Goal: Task Accomplishment & Management: Manage account settings

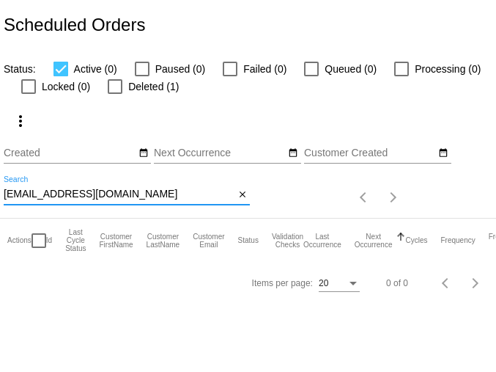
click at [42, 194] on input "wlesus@yahoo.com" at bounding box center [119, 194] width 231 height 12
paste input "stargeezer812@gmail"
type input "[EMAIL_ADDRESS][DOMAIN_NAME]"
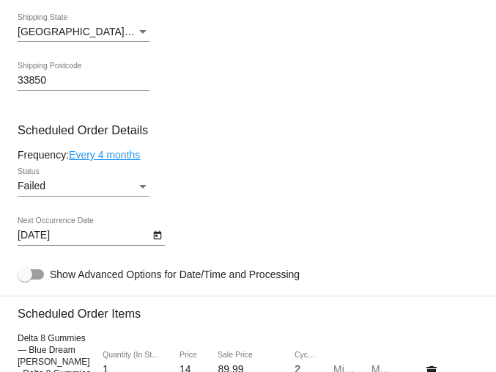
scroll to position [907, 0]
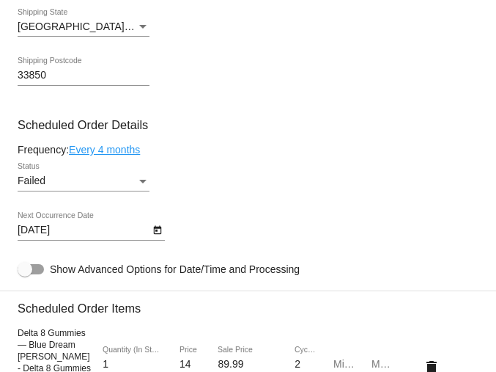
click at [85, 187] on div "Failed" at bounding box center [77, 181] width 119 height 12
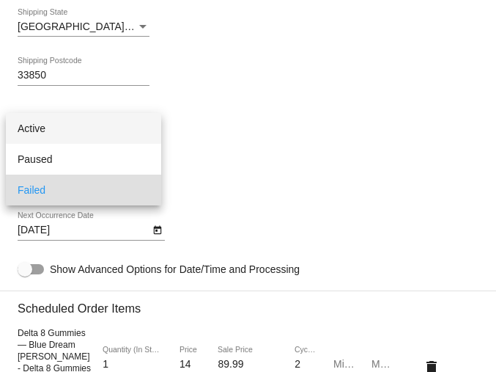
click at [77, 135] on span "Active" at bounding box center [84, 128] width 132 height 31
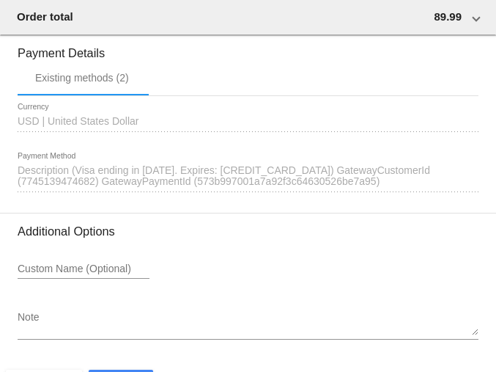
scroll to position [1637, 0]
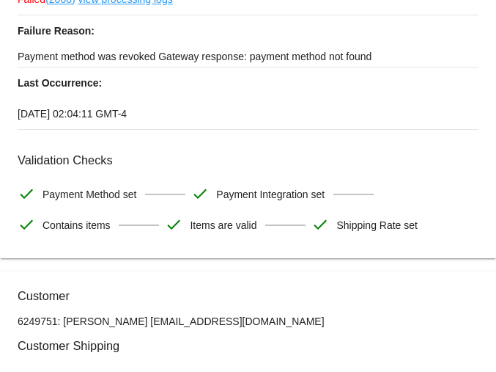
scroll to position [0, 0]
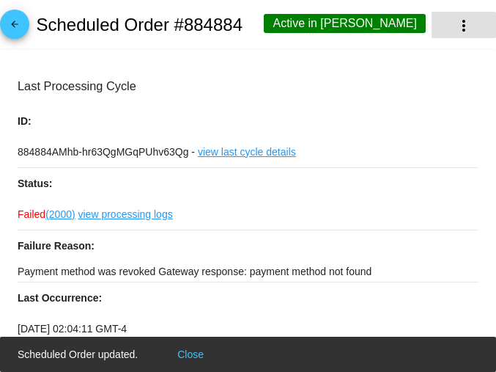
click at [461, 22] on mat-icon "more_vert" at bounding box center [464, 26] width 18 height 18
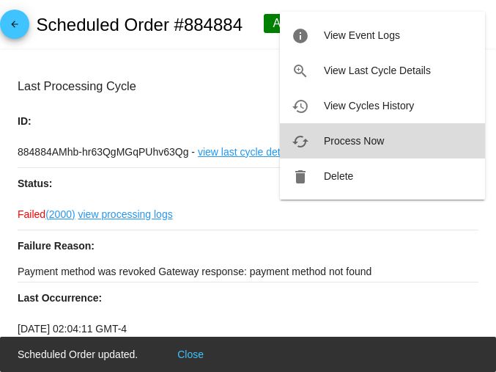
click at [358, 139] on span "Process Now" at bounding box center [354, 141] width 60 height 12
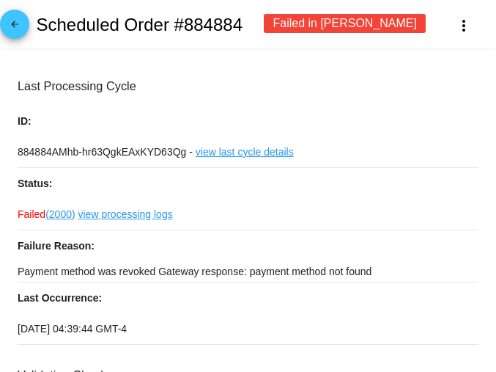
click at [17, 31] on mat-icon "arrow_back" at bounding box center [15, 28] width 18 height 18
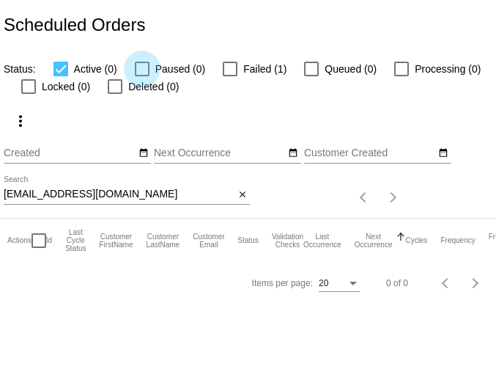
click at [140, 72] on div at bounding box center [142, 69] width 15 height 15
click at [141, 76] on input "Paused (0)" at bounding box center [141, 76] width 1 height 1
checkbox input "true"
click at [228, 68] on div at bounding box center [230, 69] width 15 height 15
click at [229, 76] on input "Failed (1)" at bounding box center [229, 76] width 1 height 1
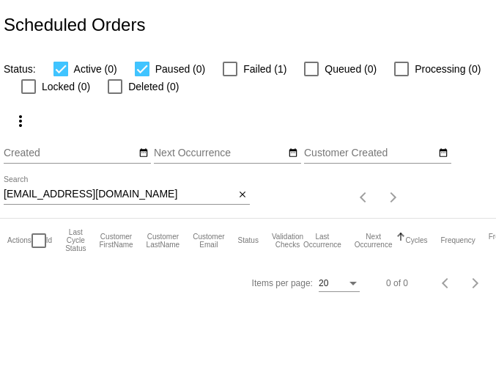
checkbox input "true"
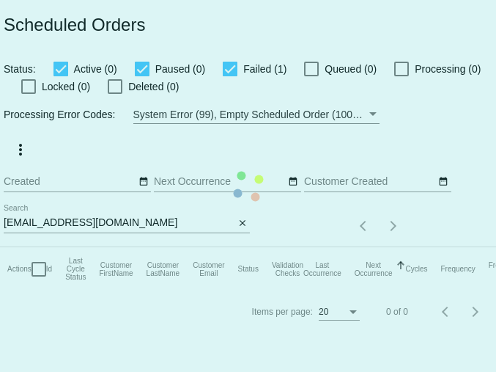
click at [309, 247] on mat-table "Actions Id Last Cycle Status Customer FirstName Customer LastName Customer Emai…" at bounding box center [319, 269] width 638 height 44
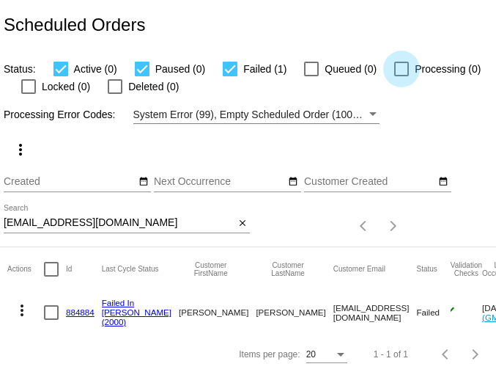
click at [396, 70] on div at bounding box center [401, 69] width 15 height 15
click at [401, 76] on input "Processing (0)" at bounding box center [401, 76] width 1 height 1
checkbox input "true"
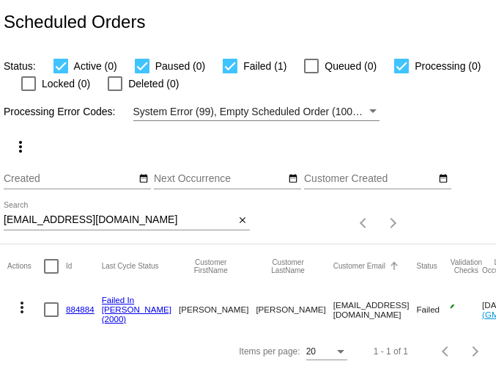
scroll to position [21, 0]
click at [23, 298] on mat-icon "more_vert" at bounding box center [22, 307] width 18 height 18
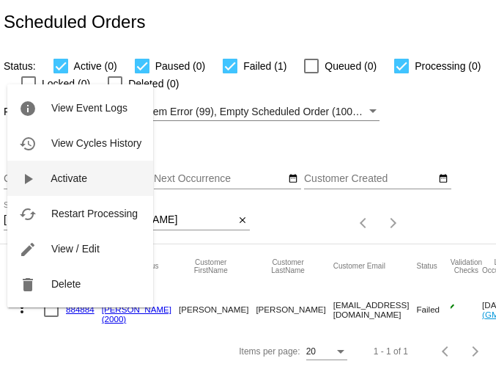
click at [68, 178] on span "Activate" at bounding box center [69, 178] width 37 height 12
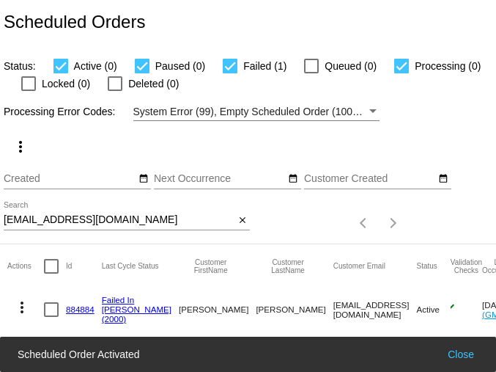
click at [21, 298] on mat-icon "more_vert" at bounding box center [22, 307] width 18 height 18
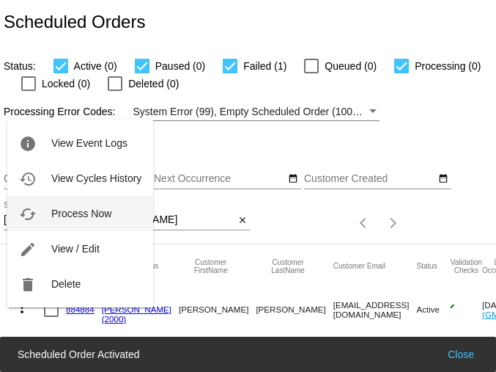
click at [87, 213] on span "Process Now" at bounding box center [81, 213] width 60 height 12
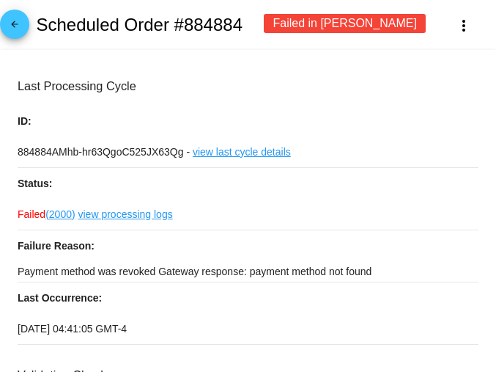
click at [302, 21] on div "Failed in [PERSON_NAME]" at bounding box center [345, 23] width 162 height 19
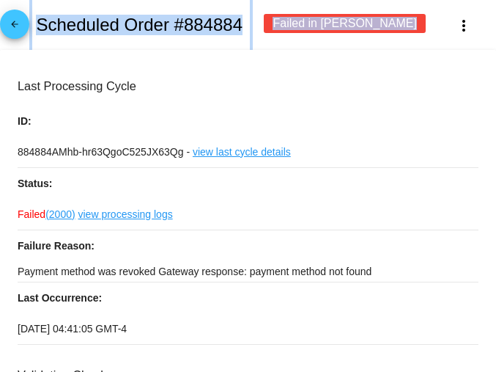
click at [302, 21] on div "Failed in [PERSON_NAME]" at bounding box center [345, 23] width 162 height 19
click at [371, 29] on div "Failed in [PERSON_NAME]" at bounding box center [345, 23] width 162 height 19
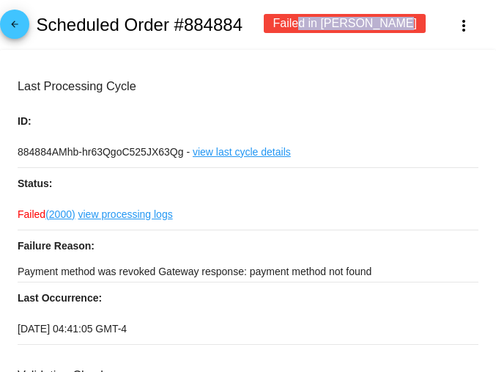
drag, startPoint x: 364, startPoint y: 24, endPoint x: 273, endPoint y: 29, distance: 91.0
click at [273, 29] on div "Failed in [PERSON_NAME]" at bounding box center [345, 23] width 162 height 19
copy div "Failed in [PERSON_NAME]"
click at [67, 276] on p "Payment method was revoked Gateway response: payment method not found" at bounding box center [248, 271] width 461 height 21
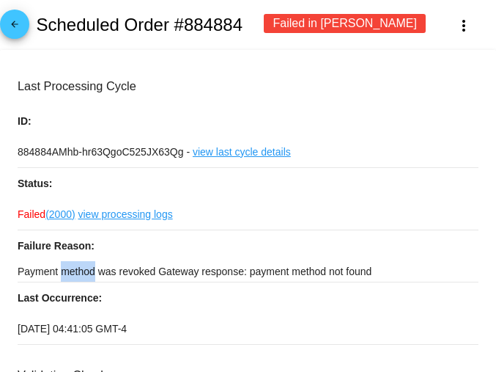
click at [67, 276] on p "Payment method was revoked Gateway response: payment method not found" at bounding box center [248, 271] width 461 height 21
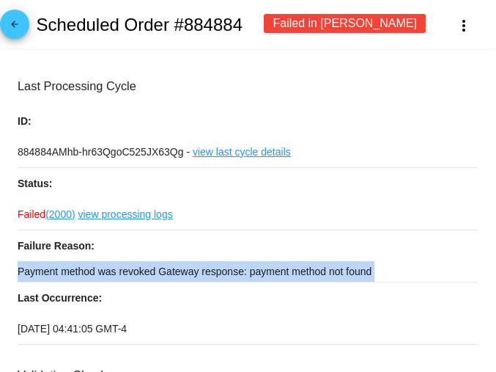
click at [67, 276] on p "Payment method was revoked Gateway response: payment method not found" at bounding box center [248, 271] width 461 height 21
copy div "Payment method was revoked Gateway response: payment method not found"
